Goal: Information Seeking & Learning: Learn about a topic

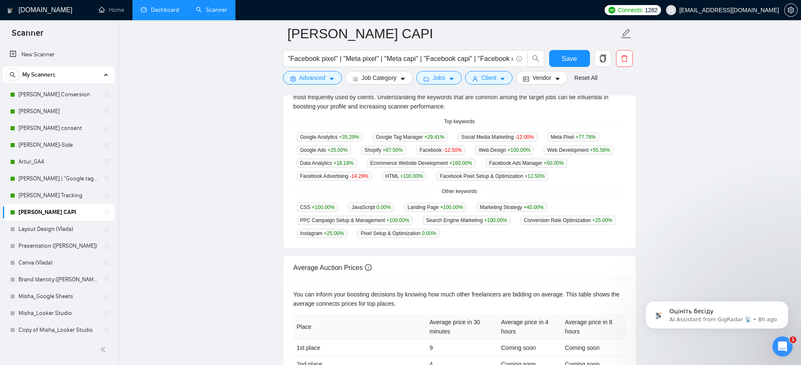
click at [145, 6] on link "Dashboard" at bounding box center [160, 9] width 38 height 7
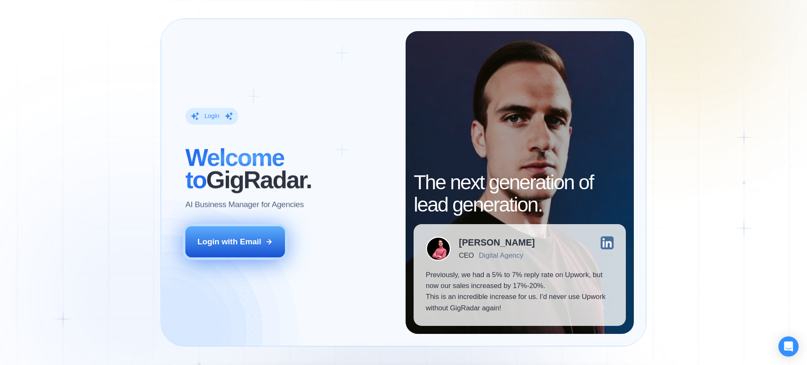
click at [255, 239] on div "Login with Email" at bounding box center [230, 241] width 64 height 11
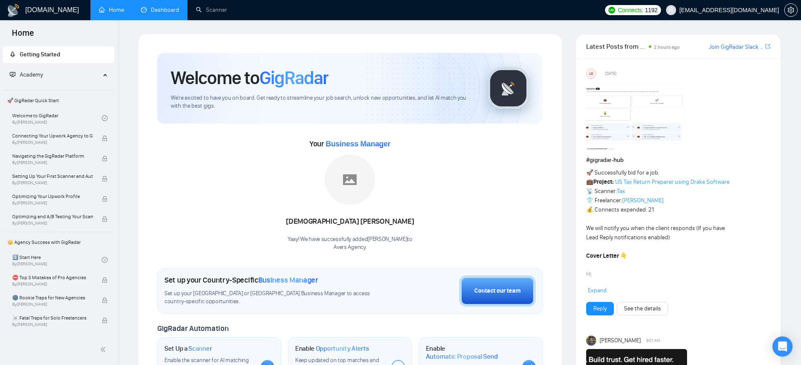
click at [162, 13] on link "Dashboard" at bounding box center [160, 9] width 38 height 7
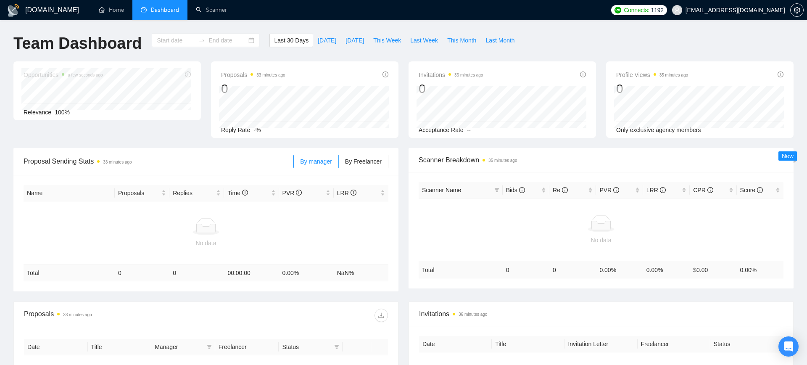
type input "[DATE]"
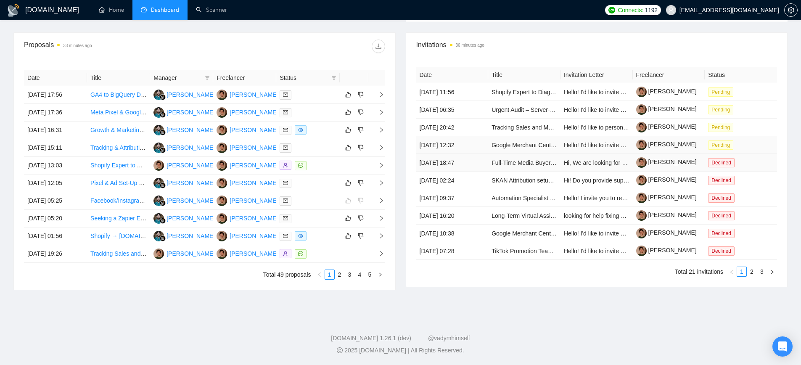
scroll to position [279, 0]
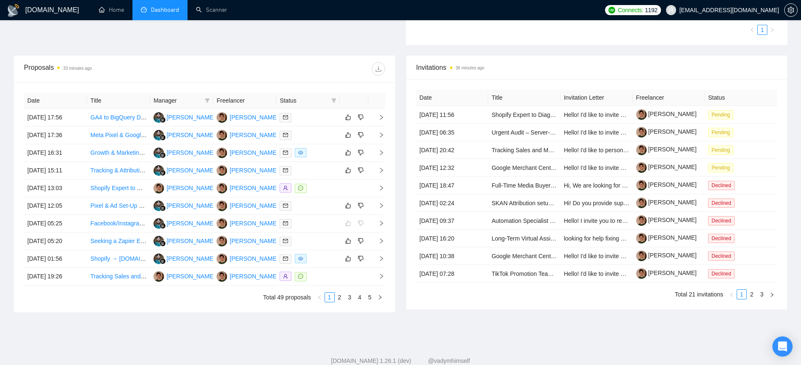
click at [116, 153] on link "Growth & Marketing Operator" at bounding box center [128, 152] width 77 height 7
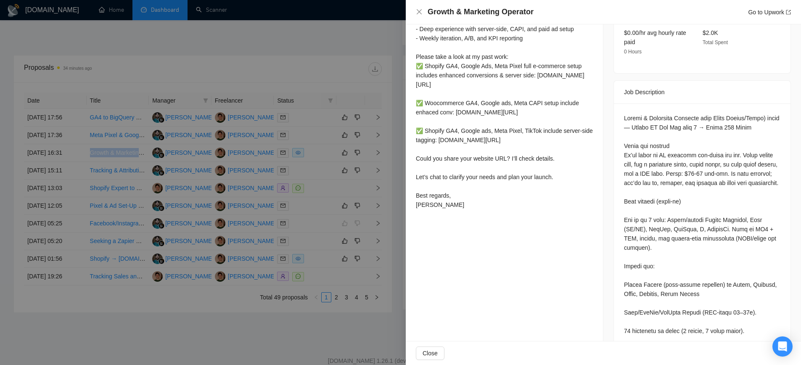
scroll to position [115, 0]
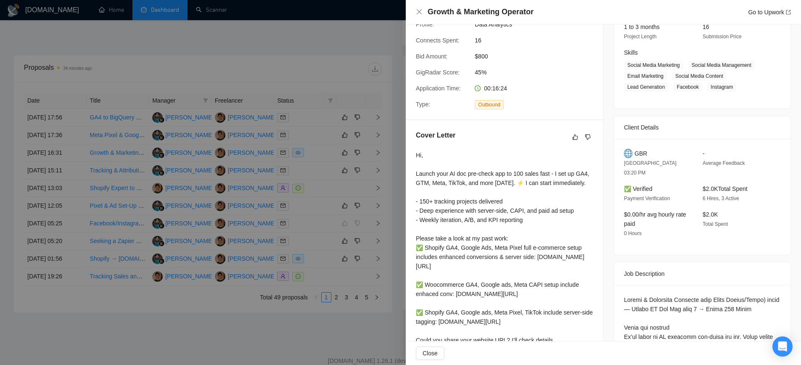
click at [479, 205] on div "Hi, Launch your AI doc pre-check app to 100 sales fast - I set up GA4, GTM, Met…" at bounding box center [504, 270] width 177 height 240
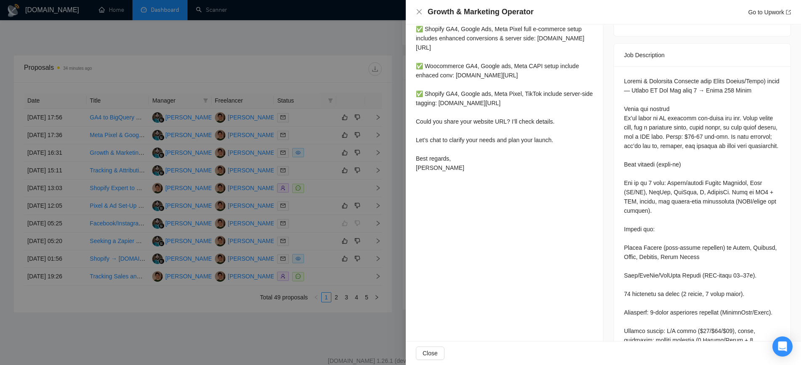
scroll to position [403, 0]
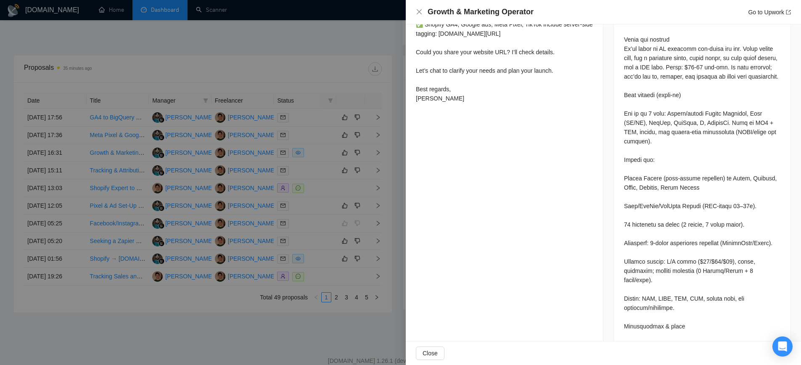
click at [313, 230] on div at bounding box center [400, 182] width 801 height 365
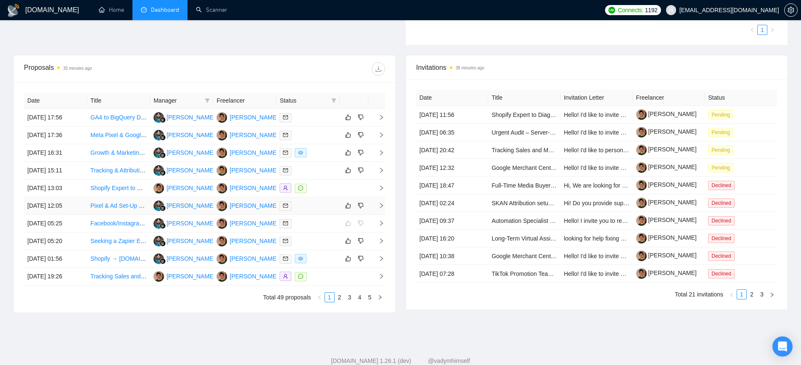
click at [112, 208] on link "Pixel & Ad Set-Up Support" at bounding box center [124, 205] width 69 height 7
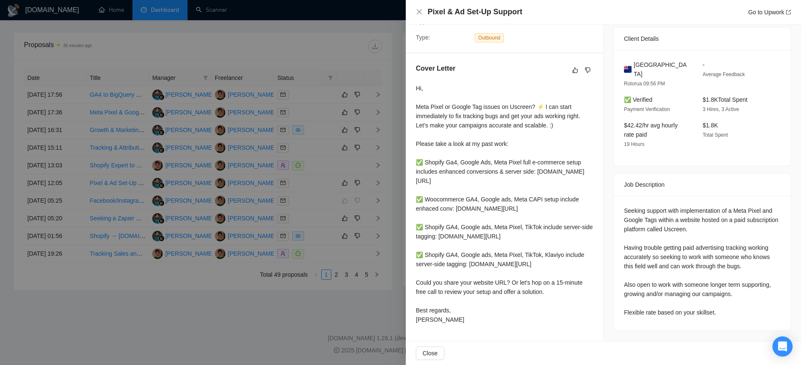
scroll to position [119, 0]
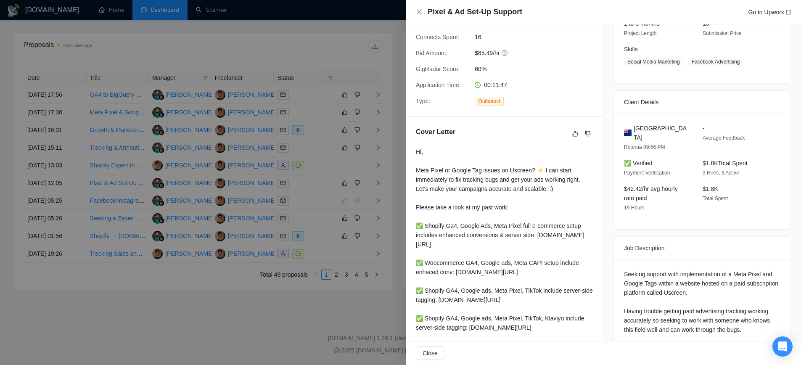
click at [616, 183] on div "New Zealand Rotorua 09:56 PM - Average Feedback ✅ Verified Payment Verification…" at bounding box center [702, 171] width 177 height 116
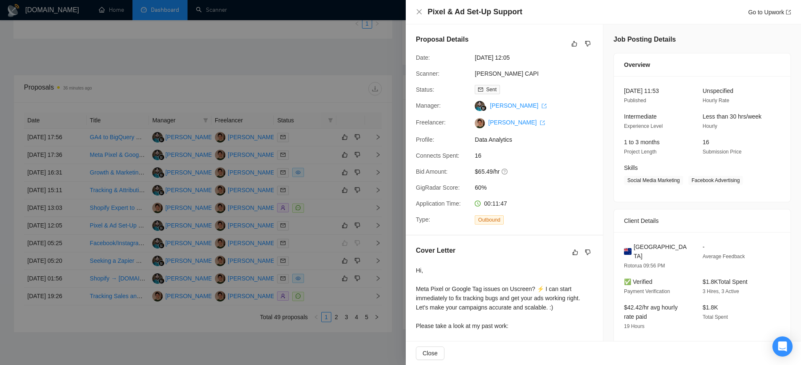
scroll to position [163, 0]
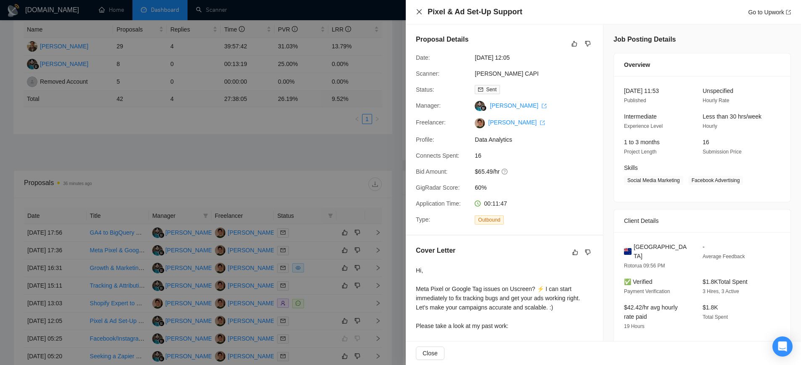
click at [422, 15] on icon "close" at bounding box center [419, 11] width 7 height 7
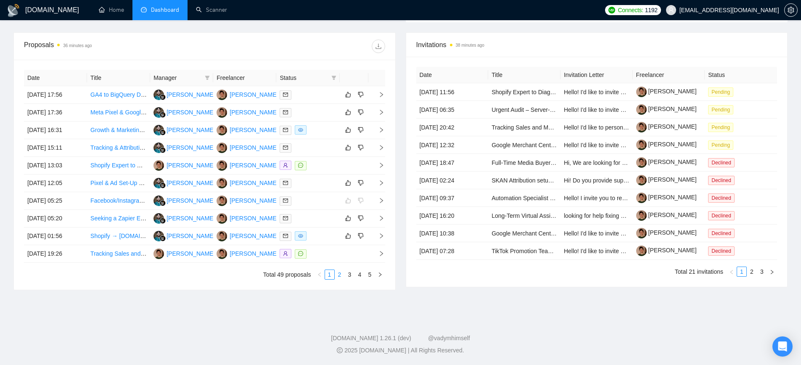
scroll to position [105, 0]
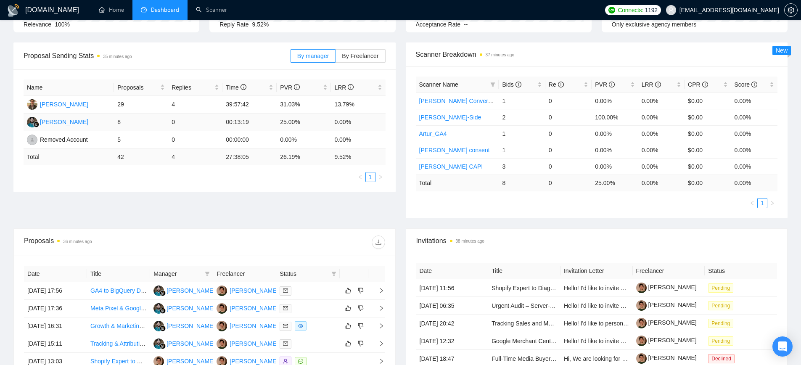
click at [240, 125] on td "00:13:19" at bounding box center [249, 122] width 54 height 18
click at [238, 122] on td "00:13:19" at bounding box center [249, 122] width 54 height 18
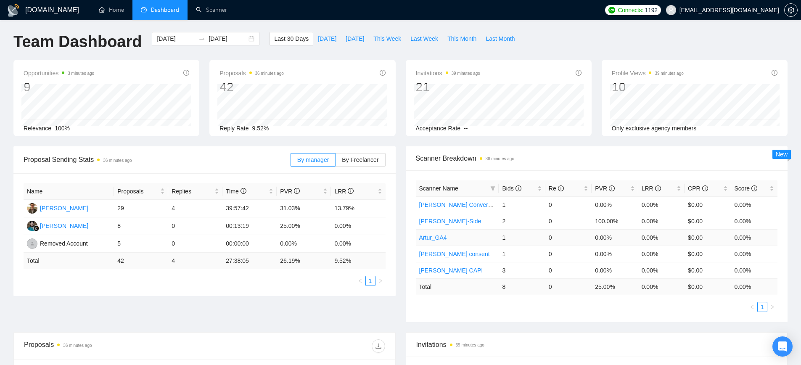
scroll to position [0, 0]
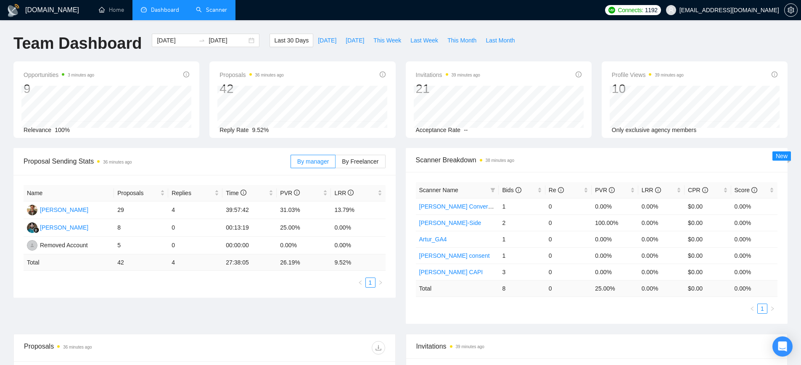
click at [203, 10] on link "Scanner" at bounding box center [211, 9] width 31 height 7
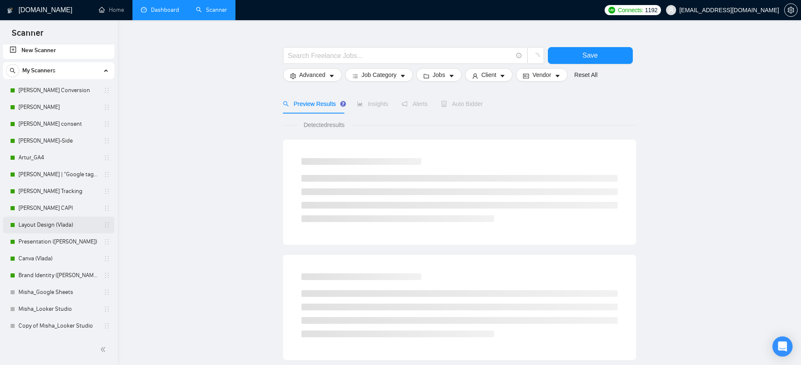
scroll to position [21, 0]
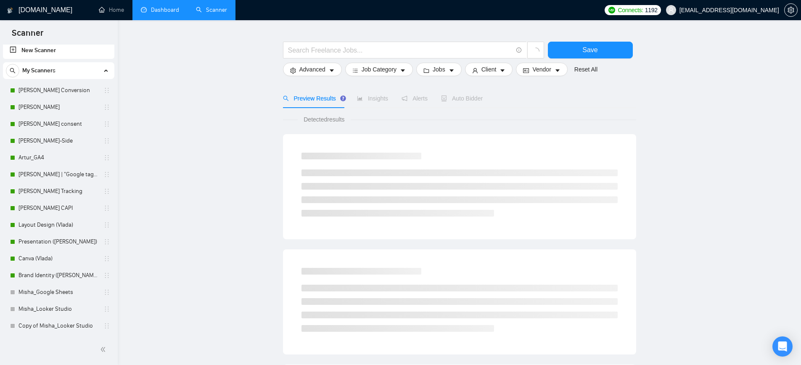
click at [148, 9] on link "Dashboard" at bounding box center [160, 9] width 38 height 7
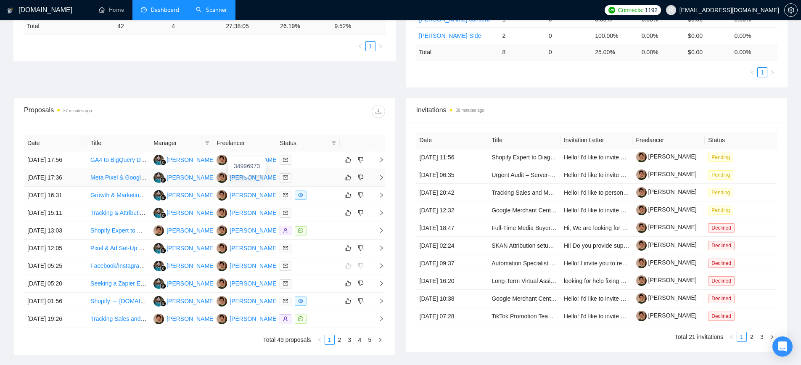
scroll to position [295, 0]
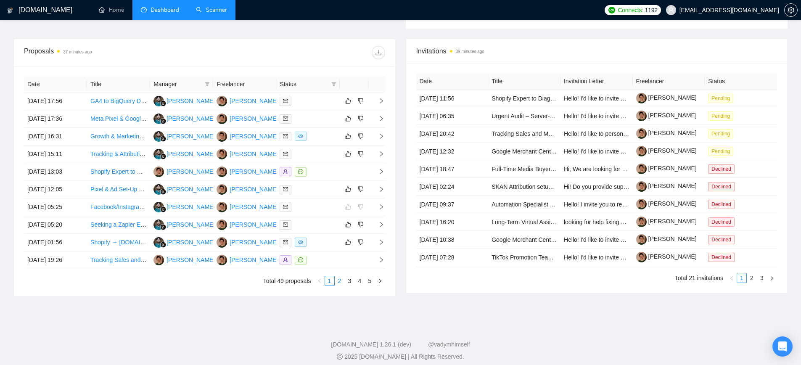
click at [337, 282] on link "2" at bounding box center [339, 280] width 9 height 9
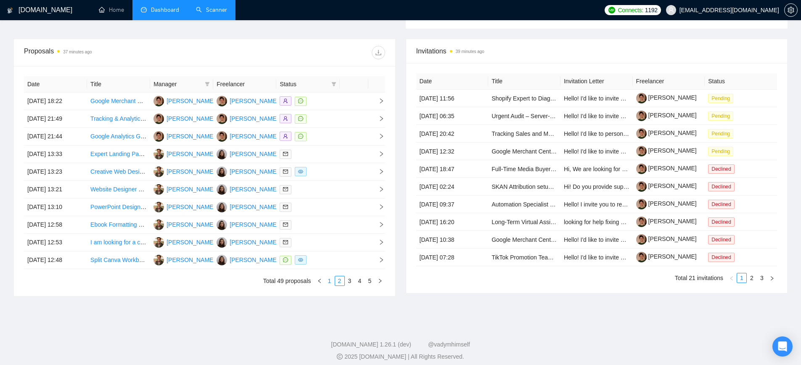
click at [331, 279] on link "1" at bounding box center [329, 280] width 9 height 9
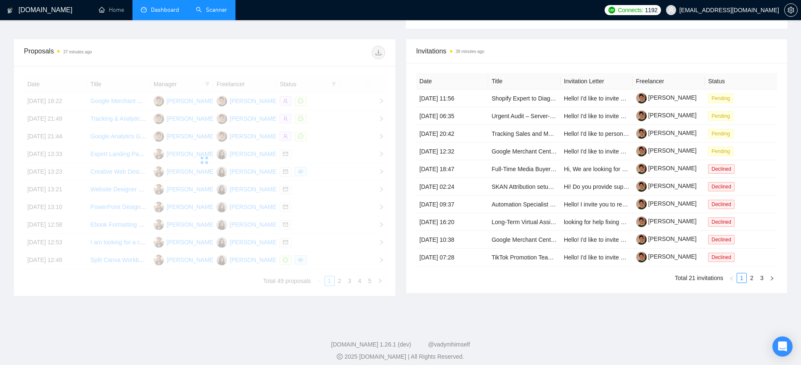
scroll to position [3, 0]
